Goal: Information Seeking & Learning: Learn about a topic

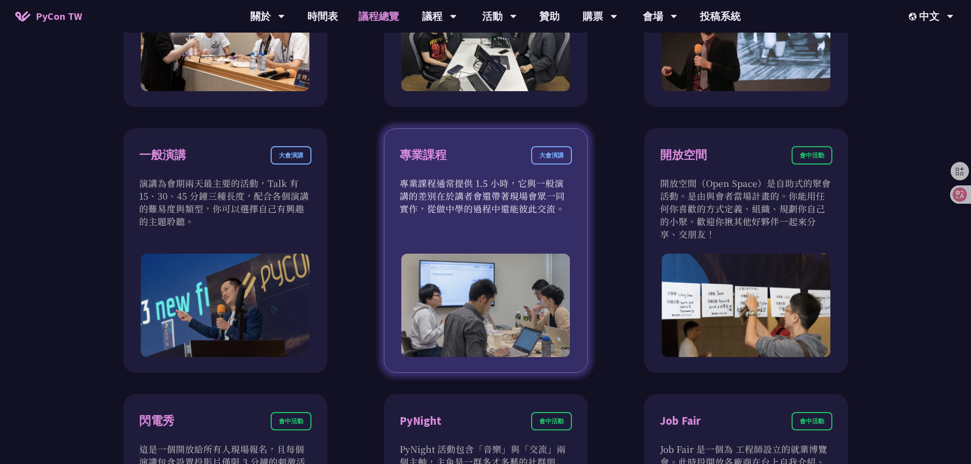
scroll to position [566, 0]
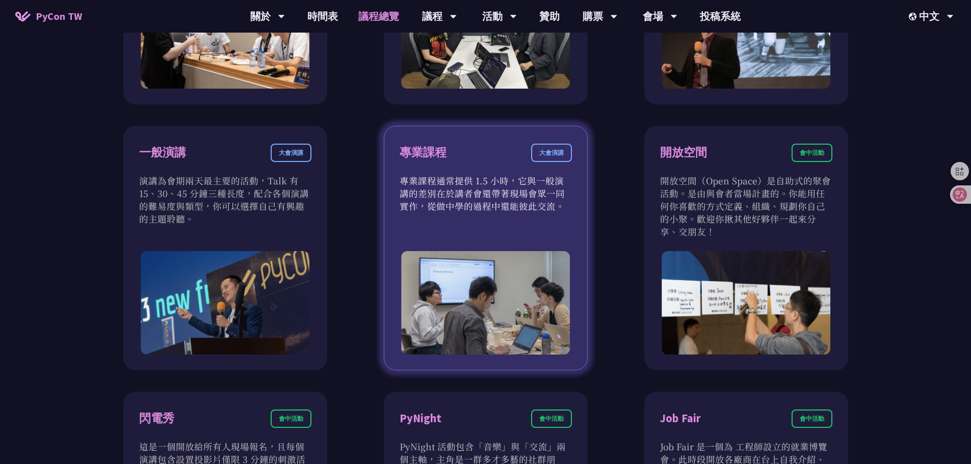
click at [465, 174] on p "專業課程通常提供 1.5 小時，它與一般演講的差別在於講者會還帶著現場會眾一同實作，從做中學的過程中還能彼此交流。" at bounding box center [486, 193] width 172 height 38
click at [429, 166] on div "專業課程 大會演講" at bounding box center [486, 159] width 172 height 31
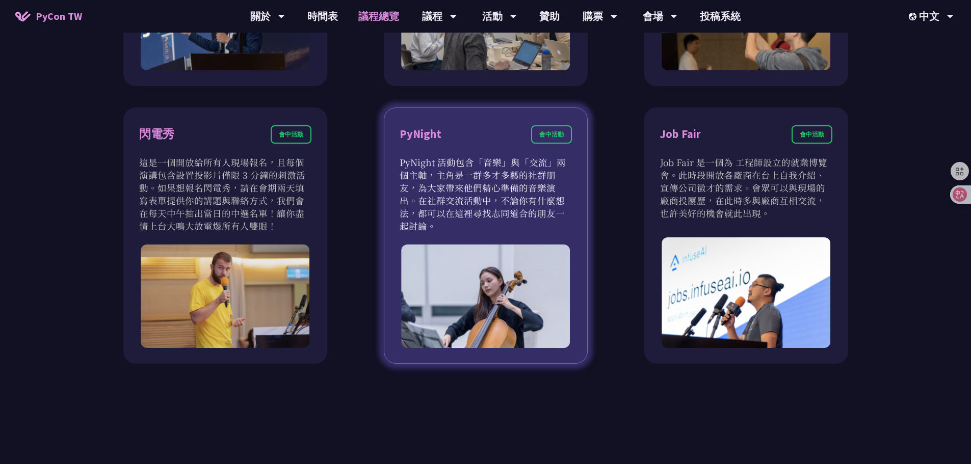
scroll to position [872, 0]
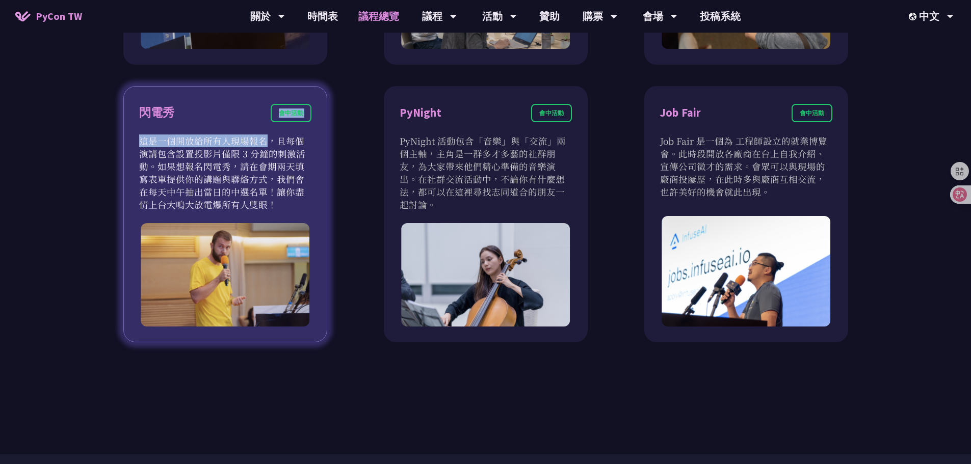
click at [183, 134] on div "閃電秀 會中活動 這是一個開放給所有人現場報名，且每個演講包含設置投影片僅限 3 分鐘的刺激活動。如果想報名閃電秀，請在會期兩天填寫表單提供你的講題與聯絡方式…" at bounding box center [225, 214] width 204 height 257
click at [183, 134] on div "閃電秀 會中活動" at bounding box center [225, 119] width 172 height 31
click at [184, 134] on div "閃電秀 會中活動" at bounding box center [225, 119] width 172 height 31
click at [225, 164] on p "這是一個開放給所有人現場報名，且每個演講包含設置投影片僅限 3 分鐘的刺激活動。如果想報名閃電秀，請在會期兩天填寫表單提供你的講題與聯絡方式，我們會在每天中午…" at bounding box center [225, 173] width 172 height 76
click at [226, 163] on p "這是一個開放給所有人現場報名，且每個演講包含設置投影片僅限 3 分鐘的刺激活動。如果想報名閃電秀，請在會期兩天填寫表單提供你的講題與聯絡方式，我們會在每天中午…" at bounding box center [225, 173] width 172 height 76
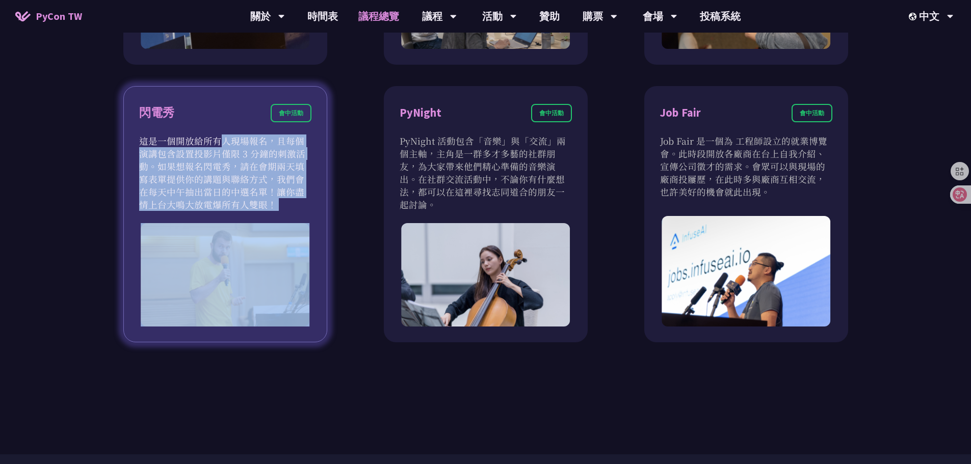
click at [226, 163] on p "這是一個開放給所有人現場報名，且每個演講包含設置投影片僅限 3 分鐘的刺激活動。如果想報名閃電秀，請在會期兩天填寫表單提供你的講題與聯絡方式，我們會在每天中午…" at bounding box center [225, 173] width 172 height 76
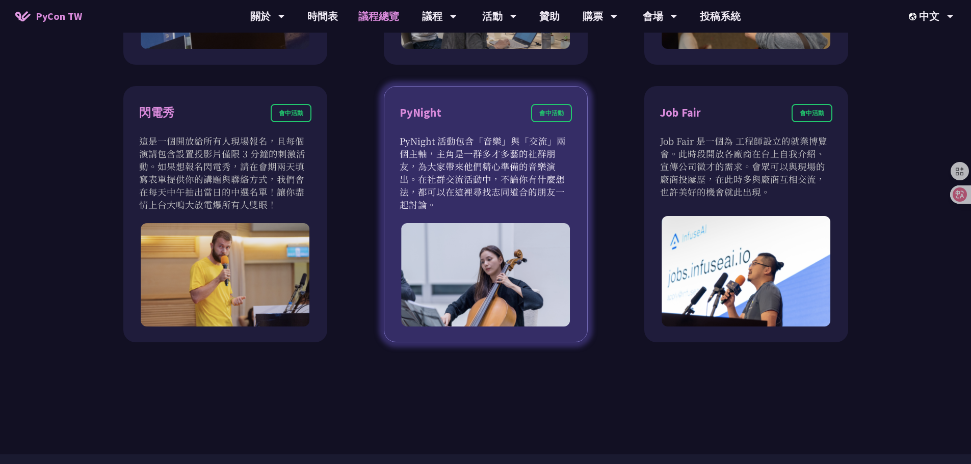
click at [450, 186] on p "PyNight 活動包含「音樂」與「交流」兩個主軸，主角是一群多才多藝的社群朋友，為大家帶來他們精心準備的音樂演出。在社群交流活動中，不論你有什麼想法，都可以…" at bounding box center [486, 173] width 172 height 76
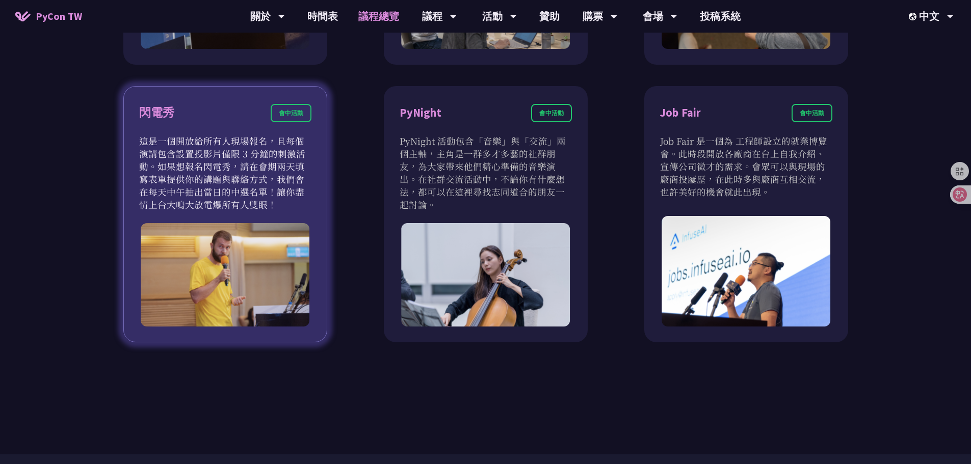
click at [253, 177] on p "這是一個開放給所有人現場報名，且每個演講包含設置投影片僅限 3 分鐘的刺激活動。如果想報名閃電秀，請在會期兩天填寫表單提供你的講題與聯絡方式，我們會在每天中午…" at bounding box center [225, 173] width 172 height 76
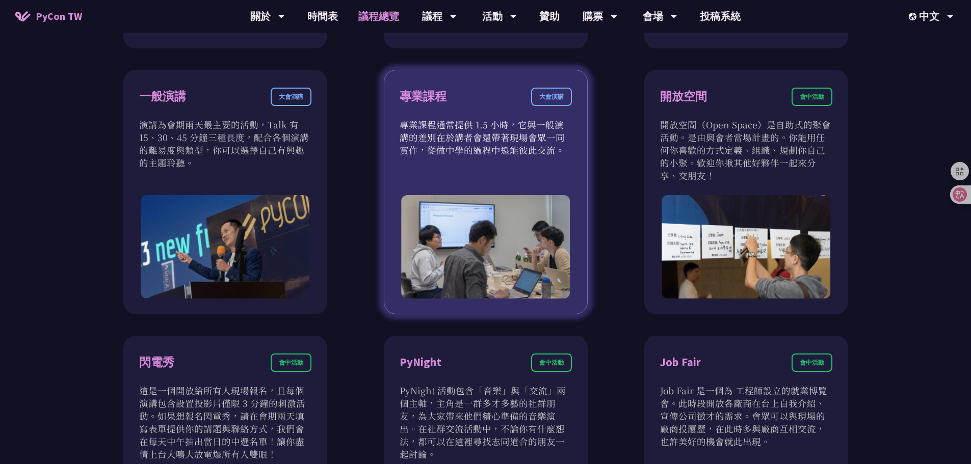
scroll to position [617, 0]
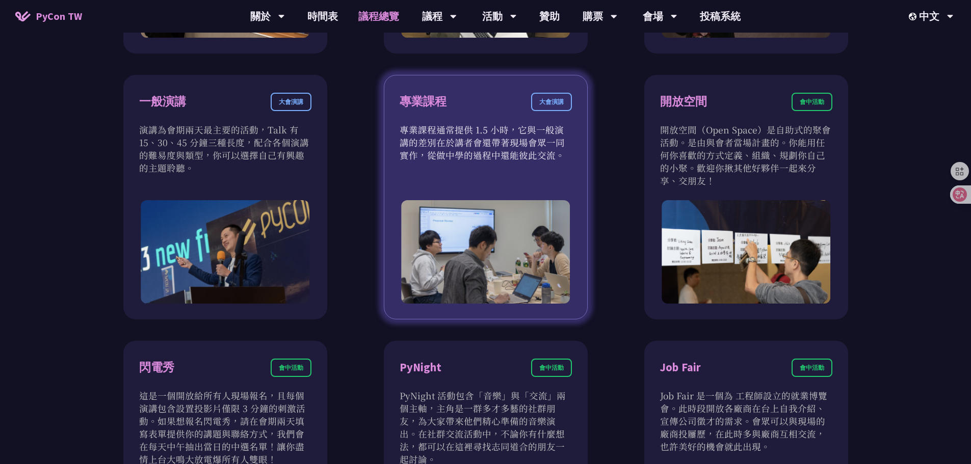
click at [438, 99] on div "專業課程" at bounding box center [423, 102] width 47 height 18
click at [440, 98] on div "專業課程" at bounding box center [423, 102] width 47 height 18
click at [489, 160] on p "專業課程通常提供 1.5 小時，它與一般演講的差別在於講者會還帶著現場會眾一同實作，從做中學的過程中還能彼此交流。" at bounding box center [486, 142] width 172 height 38
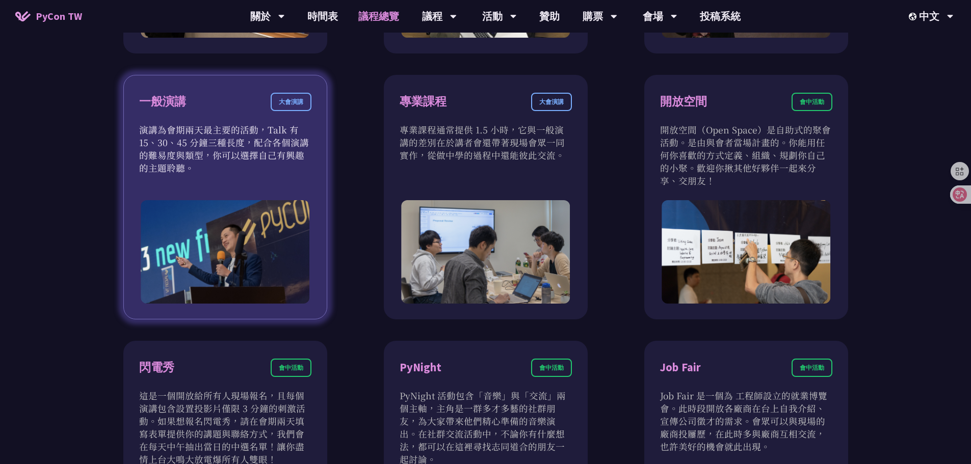
click at [263, 150] on p "演講為會期兩天最主要的活動，Talk 有 15、30、45 分鐘三種長度，配合各個演講的難易度與類型，你可以選擇自己有興趣的主題聆聽。" at bounding box center [225, 148] width 172 height 51
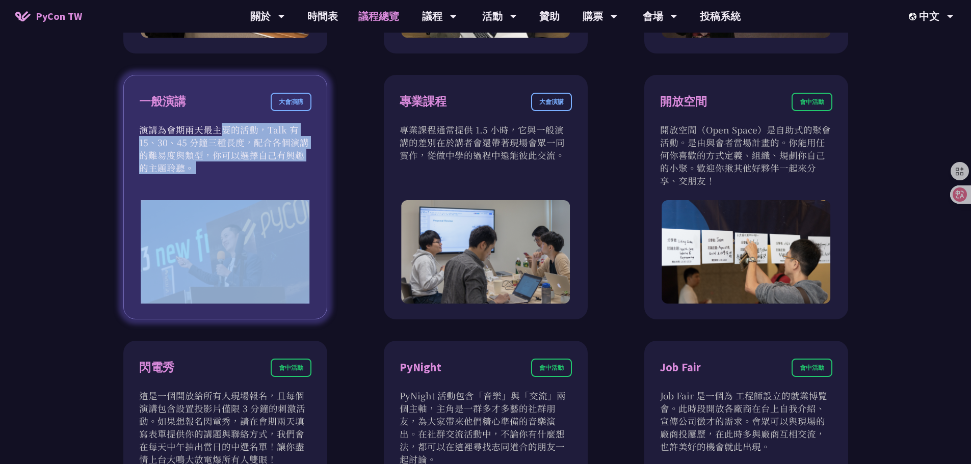
click at [263, 150] on p "演講為會期兩天最主要的活動，Talk 有 15、30、45 分鐘三種長度，配合各個演講的難易度與類型，你可以選擇自己有興趣的主題聆聽。" at bounding box center [225, 148] width 172 height 51
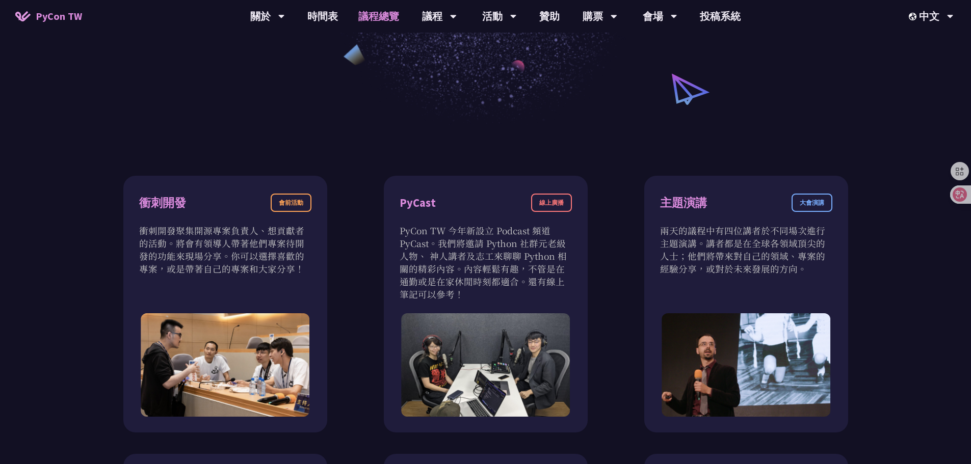
scroll to position [107, 0]
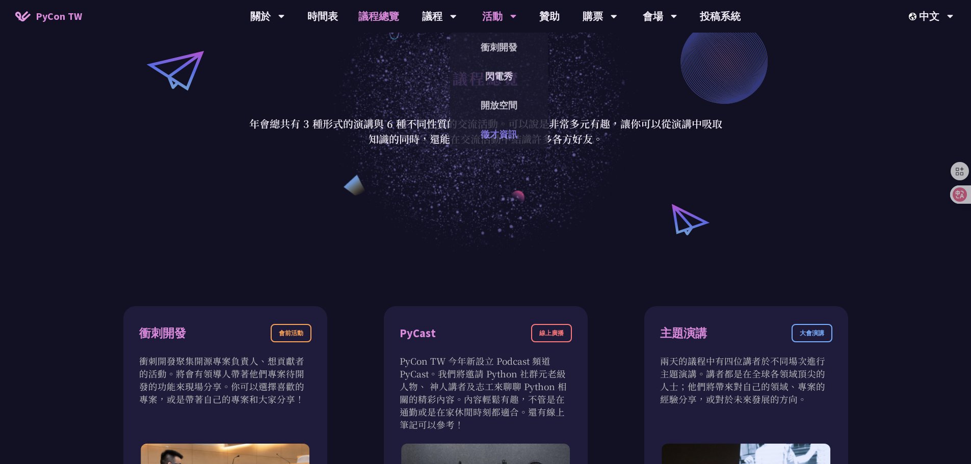
click at [503, 142] on link "徵才資訊" at bounding box center [499, 134] width 98 height 24
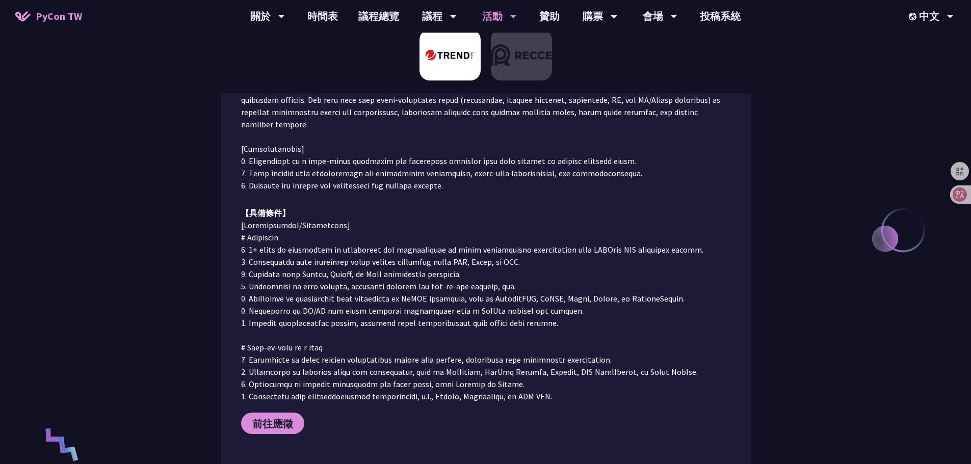
scroll to position [255, 0]
click at [950, 200] on icon at bounding box center [952, 195] width 14 height 14
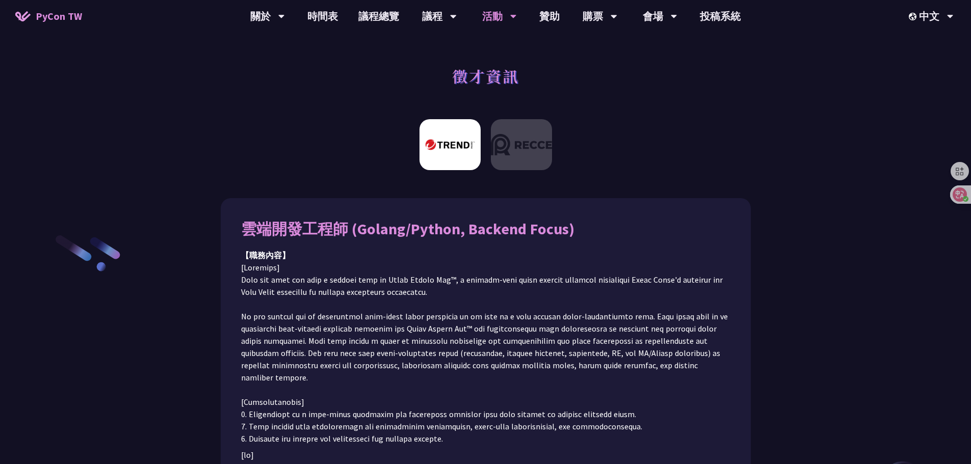
scroll to position [0, 0]
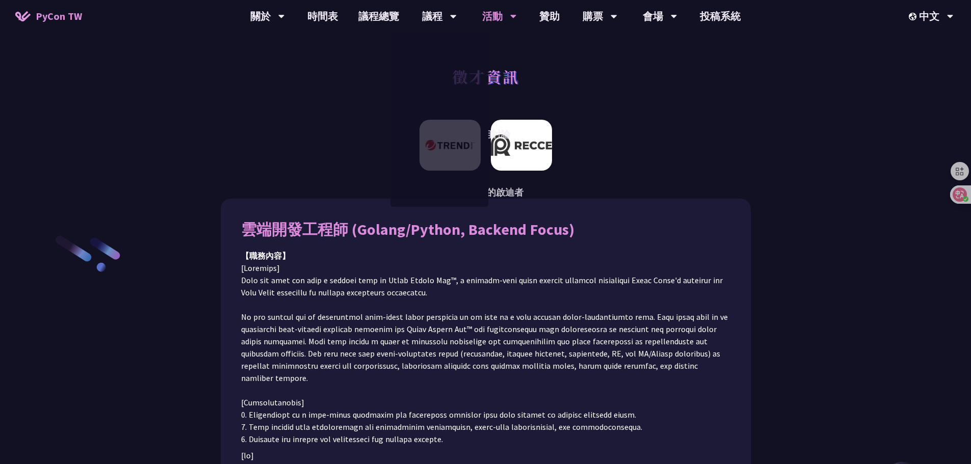
click at [512, 149] on img at bounding box center [521, 145] width 61 height 51
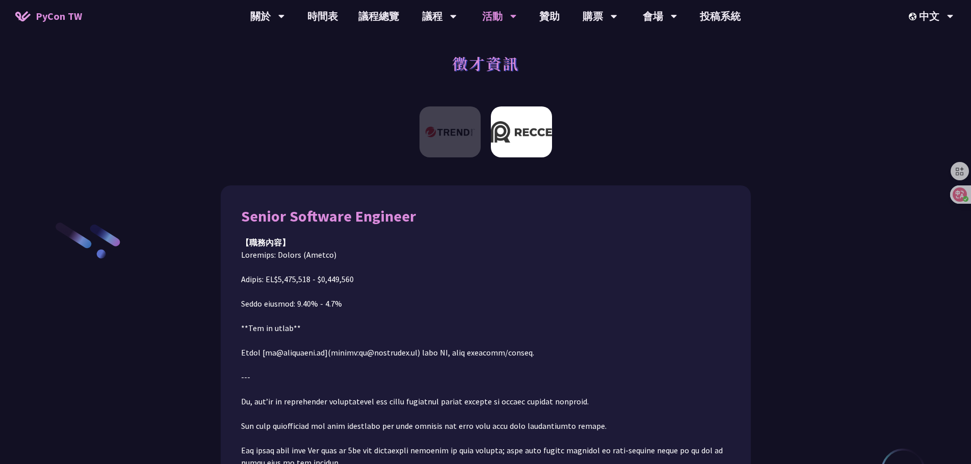
scroll to position [13, 0]
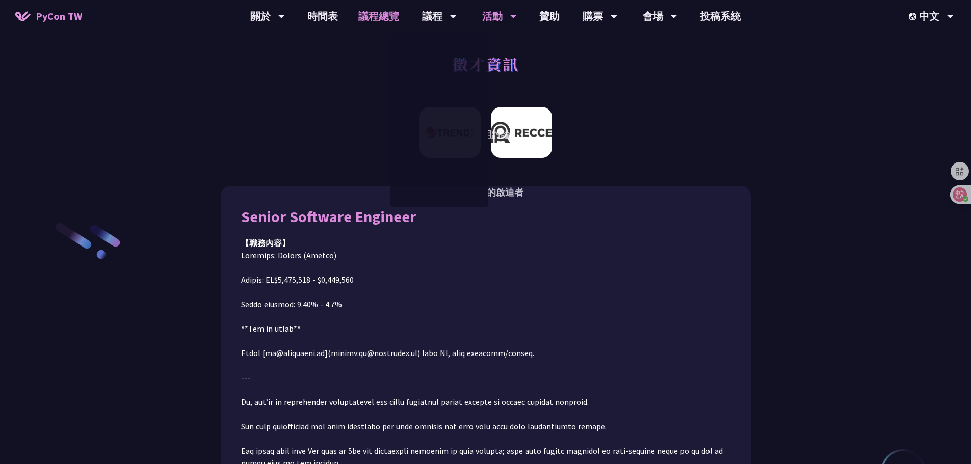
click at [376, 30] on link "議程總覽" at bounding box center [378, 16] width 61 height 33
